Goal: Task Accomplishment & Management: Use online tool/utility

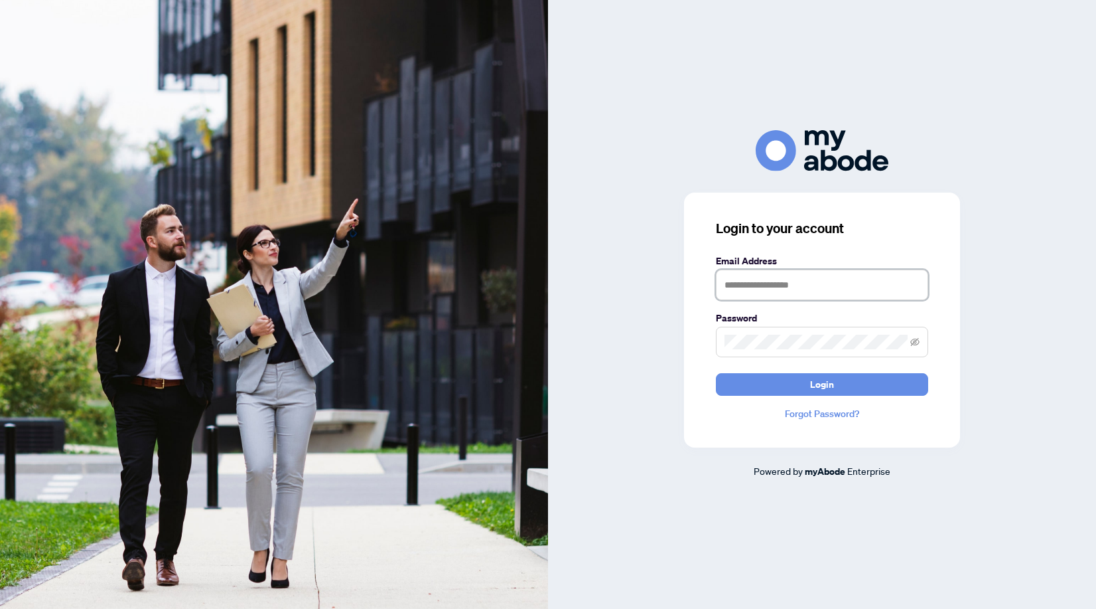
click at [827, 276] on input "text" at bounding box center [822, 284] width 212 height 31
type input "**********"
click at [716, 373] on button "Login" at bounding box center [822, 384] width 212 height 23
click at [827, 282] on input "text" at bounding box center [822, 284] width 212 height 31
type input "**********"
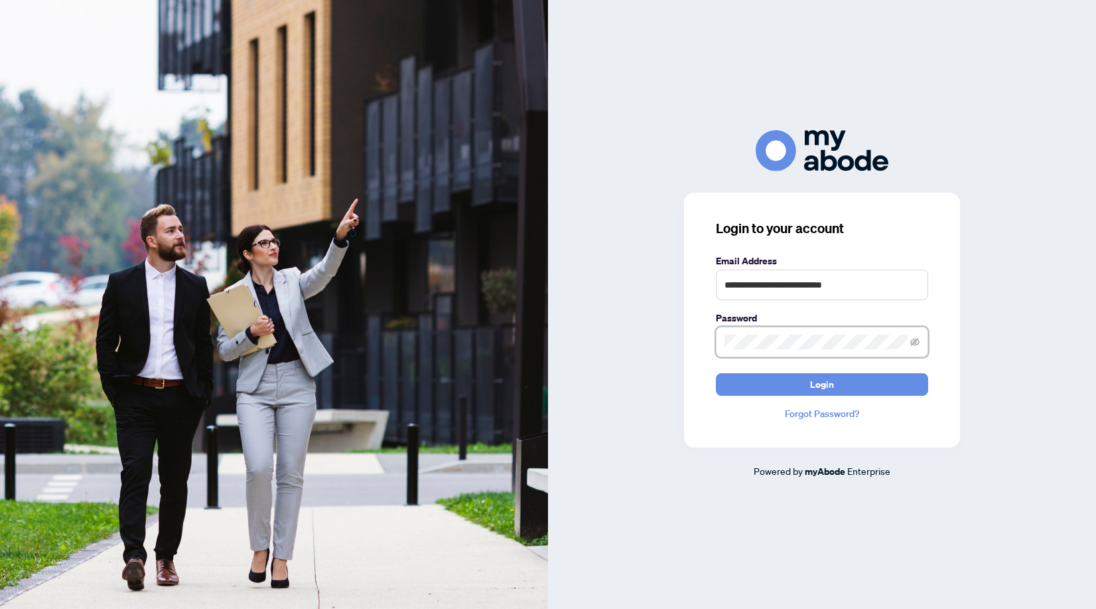
click at [716, 373] on button "Login" at bounding box center [822, 384] width 212 height 23
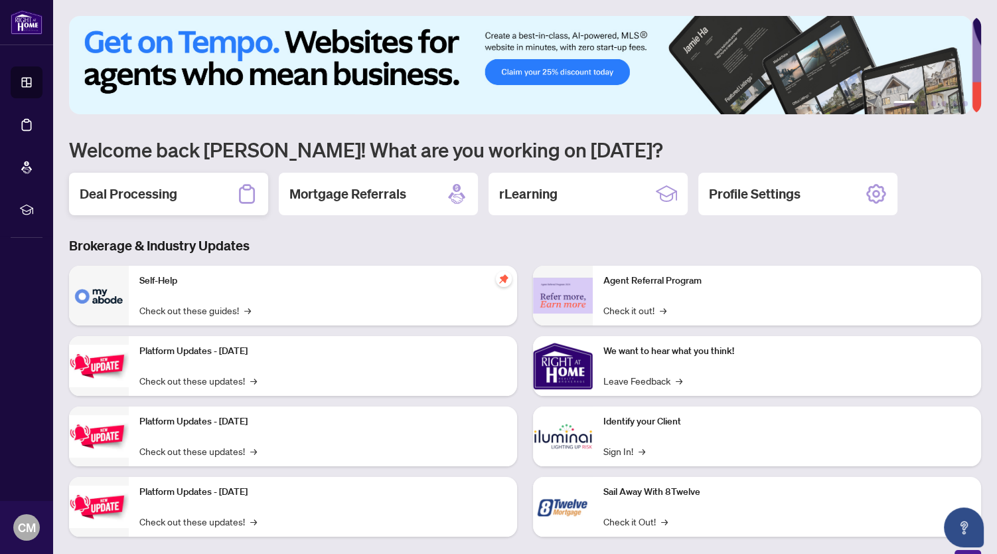
click at [182, 192] on div "Deal Processing" at bounding box center [168, 194] width 199 height 42
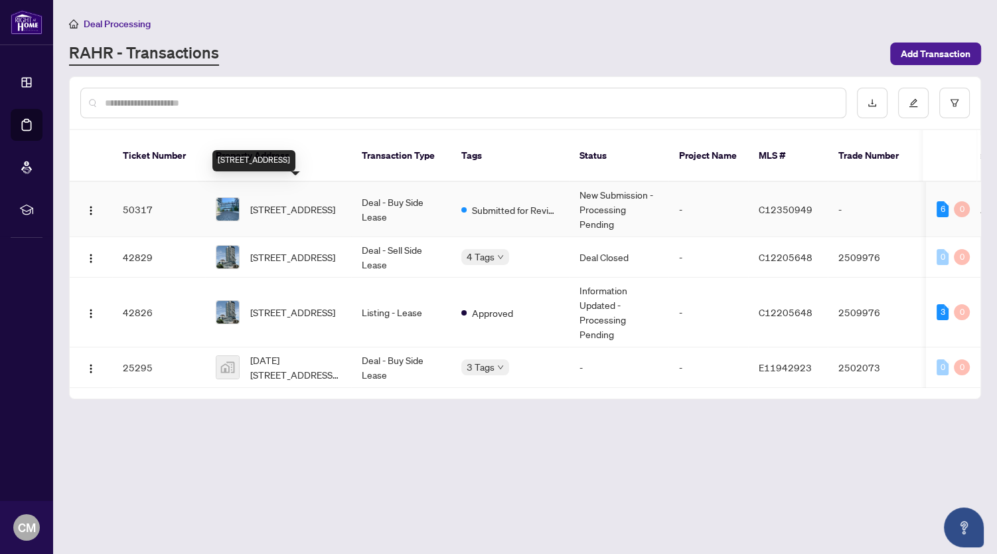
click at [298, 202] on span "[STREET_ADDRESS]" at bounding box center [292, 209] width 85 height 15
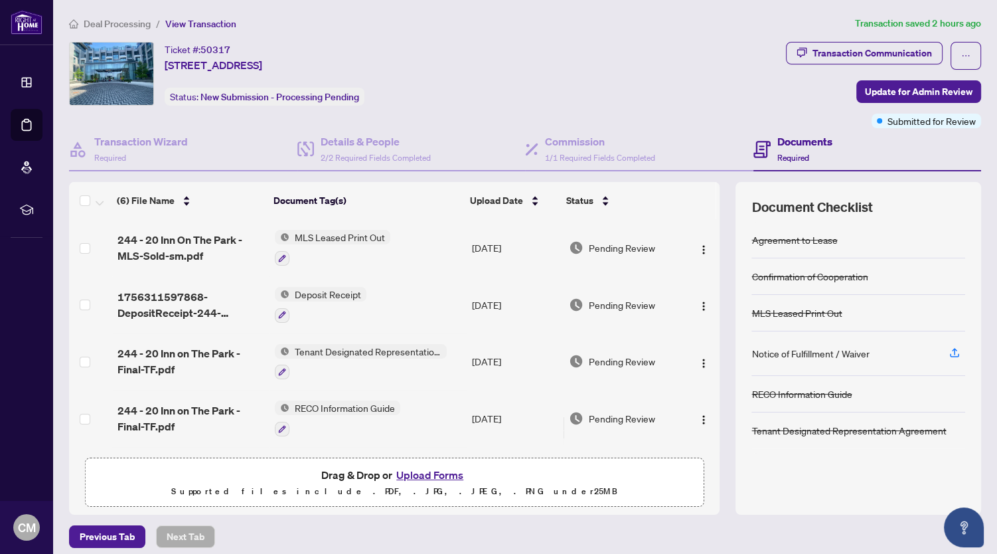
click at [751, 208] on span "Document Checklist" at bounding box center [811, 207] width 121 height 19
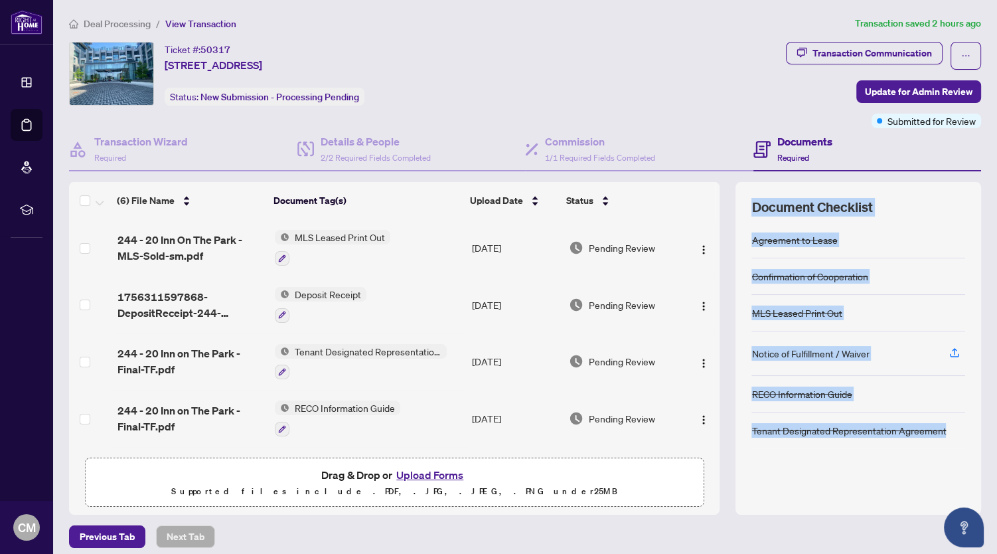
drag, startPoint x: 745, startPoint y: 206, endPoint x: 944, endPoint y: 441, distance: 308.5
click at [944, 441] on div "Document Checklist Agreement to Lease Confirmation of Cooperation MLS Leased Pr…" at bounding box center [858, 348] width 246 height 332
copy div "Document Checklist Agreement to Lease Confirmation of Cooperation MLS Leased Pr…"
